Goal: Task Accomplishment & Management: Use online tool/utility

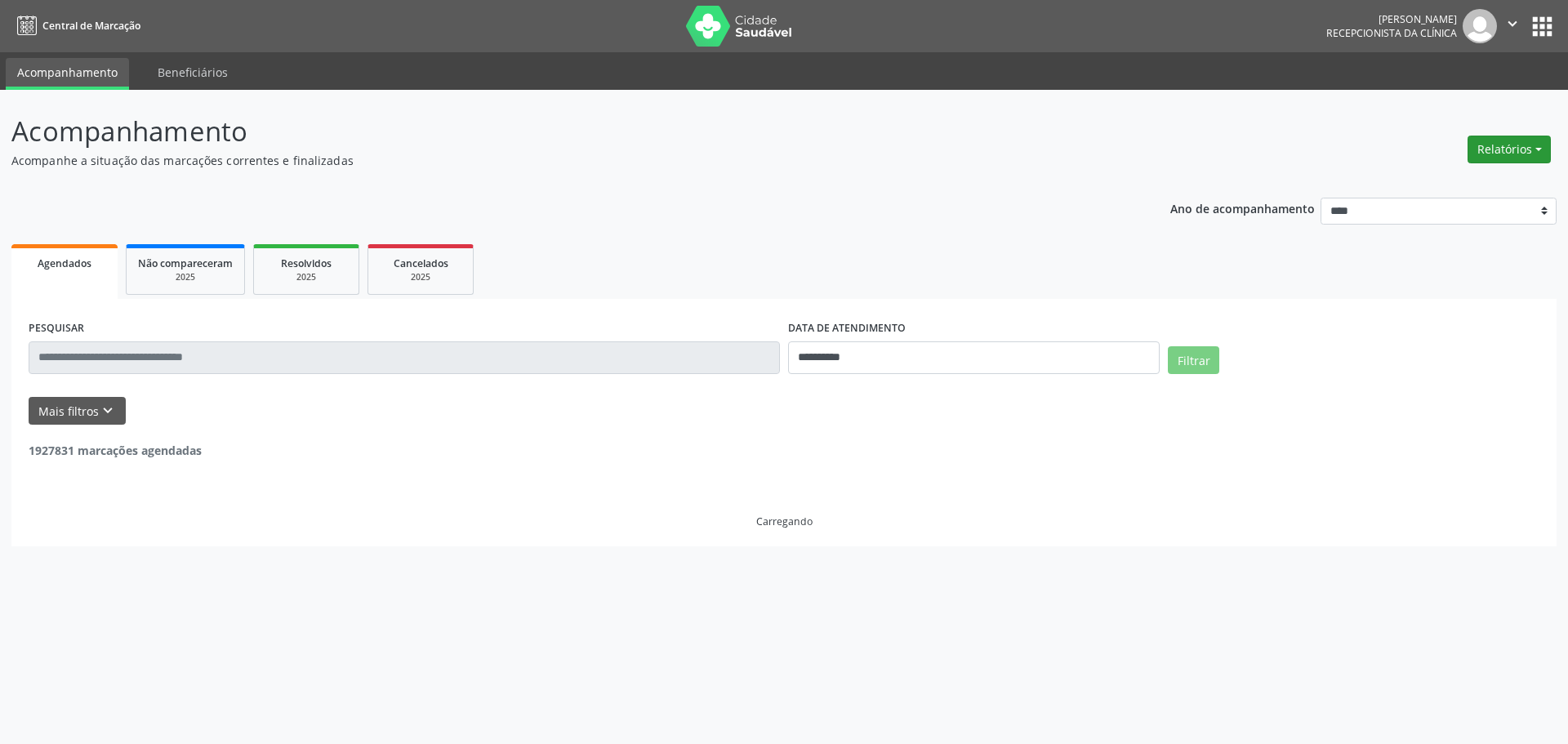
click at [1493, 153] on button "Relatórios" at bounding box center [1509, 149] width 83 height 28
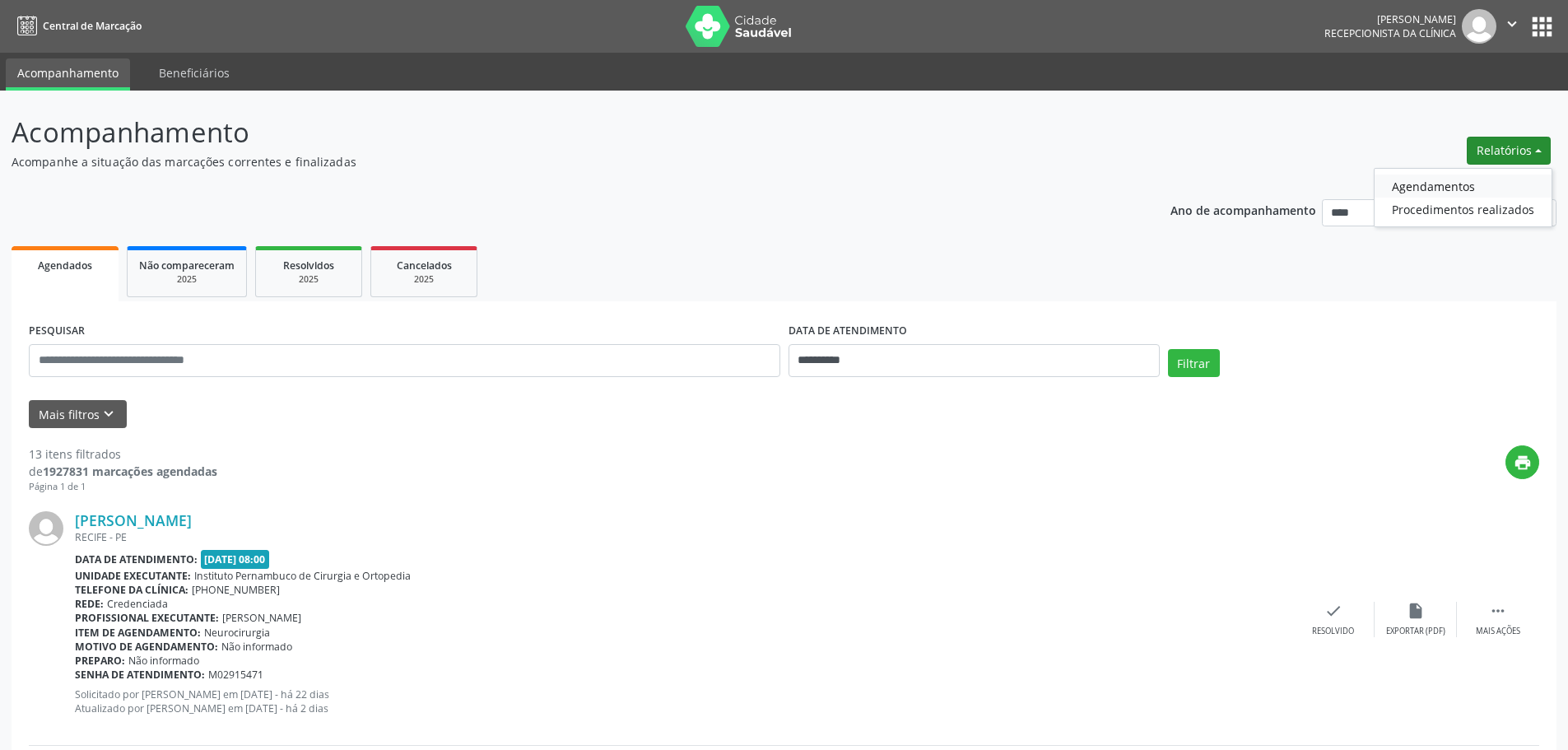
click at [1443, 194] on link "Agendamentos" at bounding box center [1463, 186] width 177 height 23
select select "*"
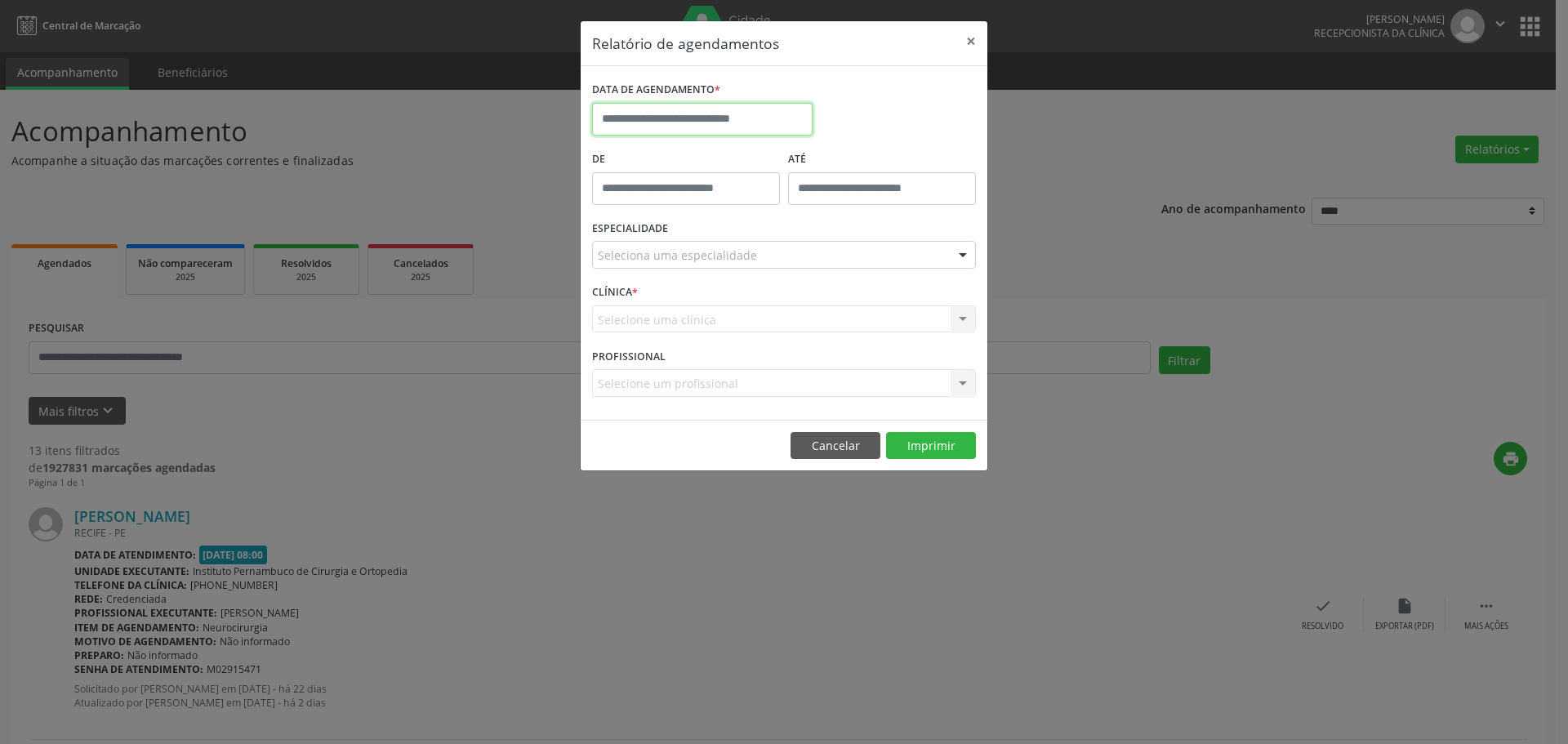
click at [772, 126] on input "text" at bounding box center [702, 119] width 220 height 33
click at [762, 302] on span "25" at bounding box center [754, 302] width 32 height 32
type input "**********"
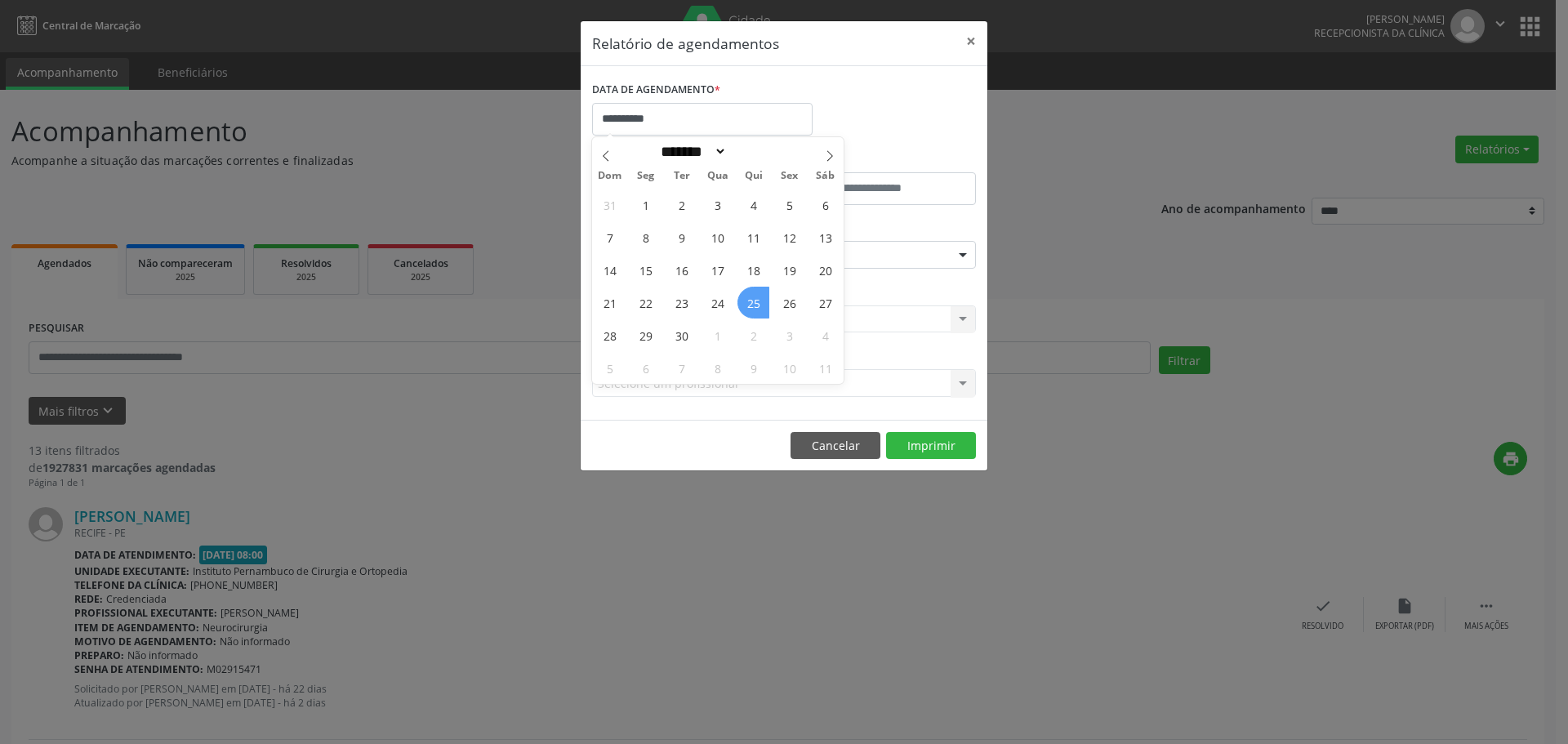
click at [762, 302] on span "25" at bounding box center [754, 302] width 32 height 32
click at [751, 245] on div "Seleciona uma especialidade" at bounding box center [784, 254] width 384 height 28
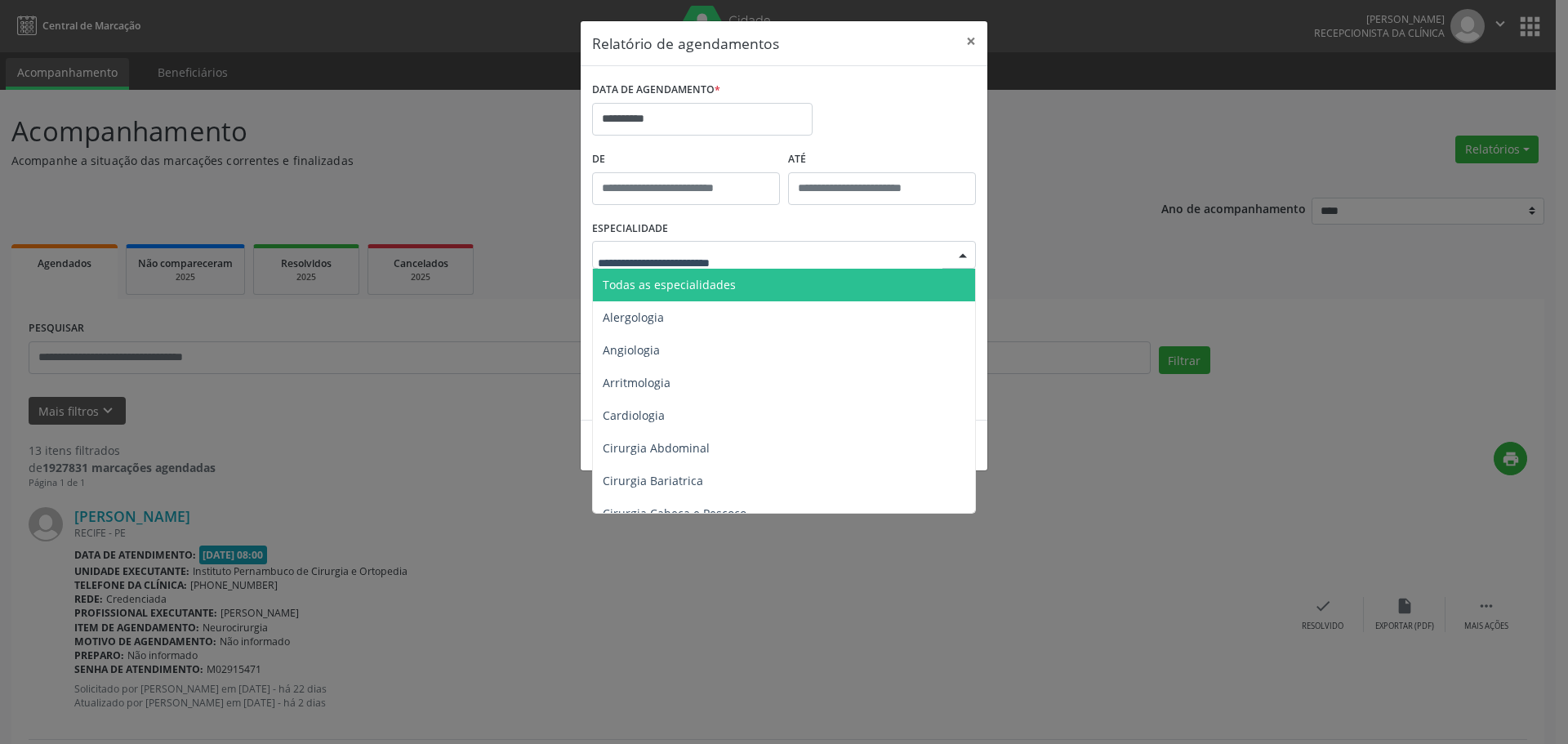
click at [740, 286] on span "Todas as especialidades" at bounding box center [785, 285] width 385 height 33
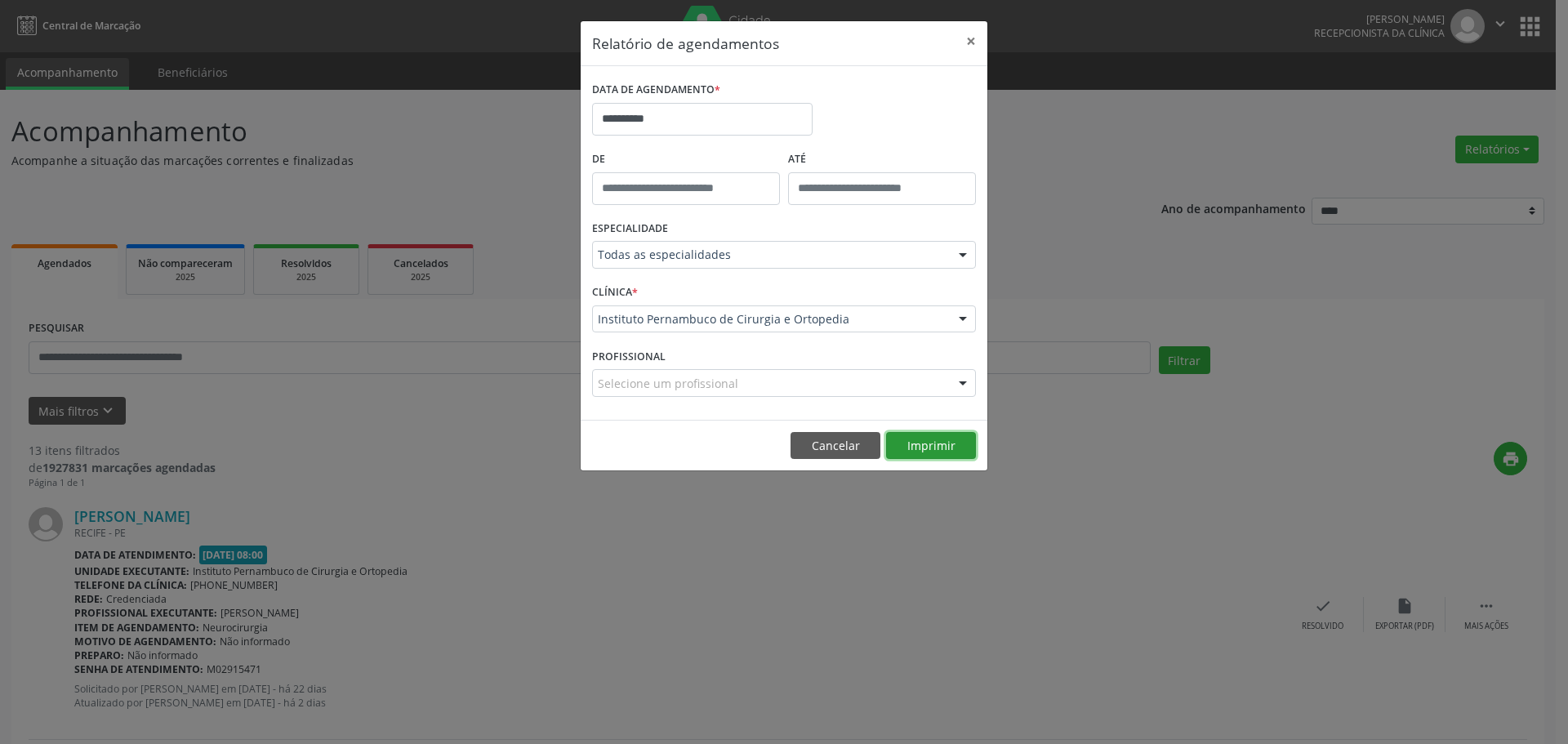
click at [929, 438] on button "Imprimir" at bounding box center [931, 445] width 90 height 28
